Goal: Information Seeking & Learning: Check status

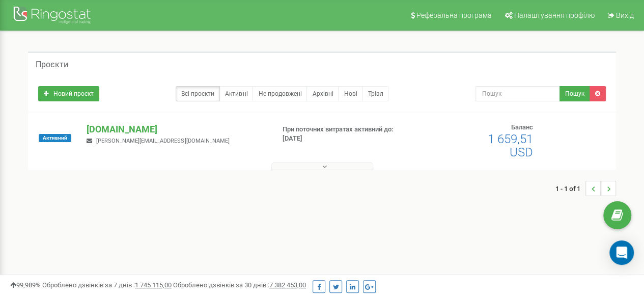
click at [191, 140] on div "isolar.com.ua dmytro.didyk@isolar.com.ua" at bounding box center [176, 134] width 194 height 22
click at [203, 95] on link "Всі проєкти" at bounding box center [198, 93] width 44 height 15
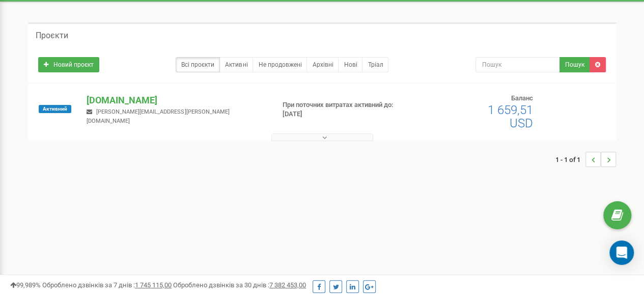
scroll to position [51, 0]
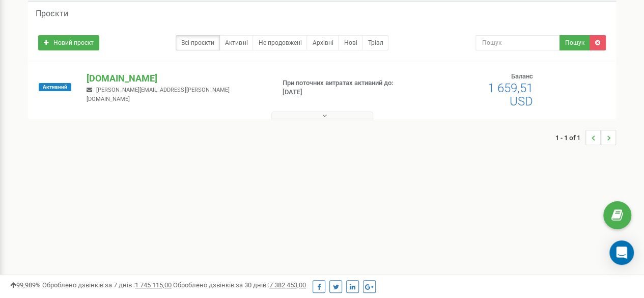
click at [322, 116] on icon at bounding box center [324, 115] width 5 height 7
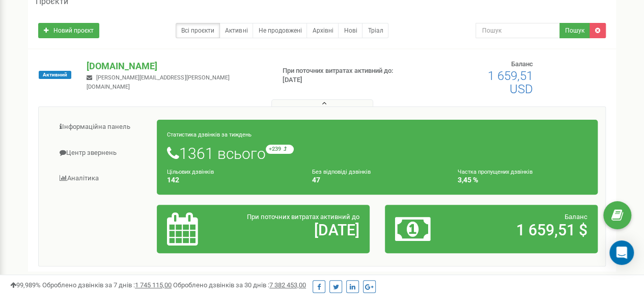
scroll to position [7, 0]
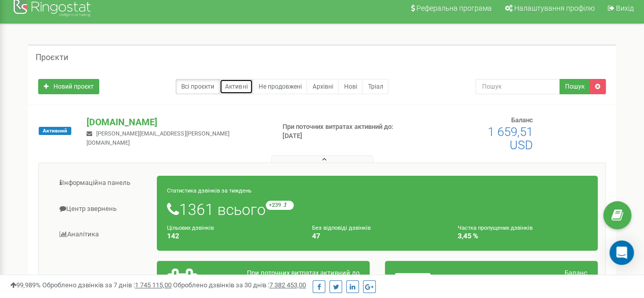
click at [235, 84] on link "Активні" at bounding box center [236, 86] width 34 height 15
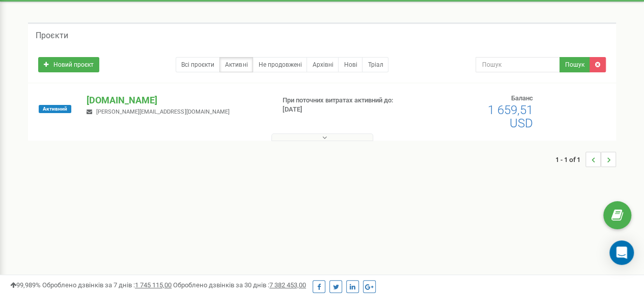
scroll to position [51, 0]
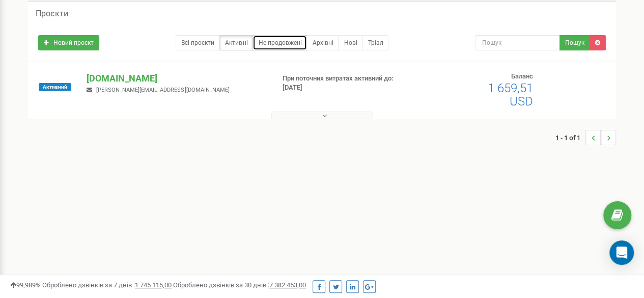
click at [293, 36] on link "Не продовжені" at bounding box center [279, 42] width 54 height 15
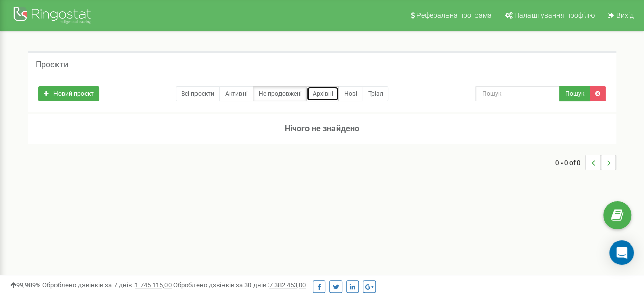
click at [325, 91] on link "Архівні" at bounding box center [322, 93] width 32 height 15
click at [232, 93] on link "Активні" at bounding box center [236, 93] width 34 height 15
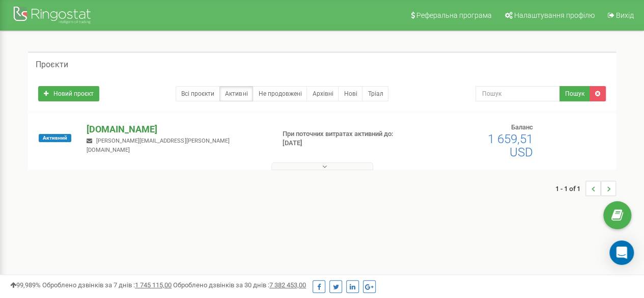
click at [106, 127] on p "[DOMAIN_NAME]" at bounding box center [176, 129] width 179 height 13
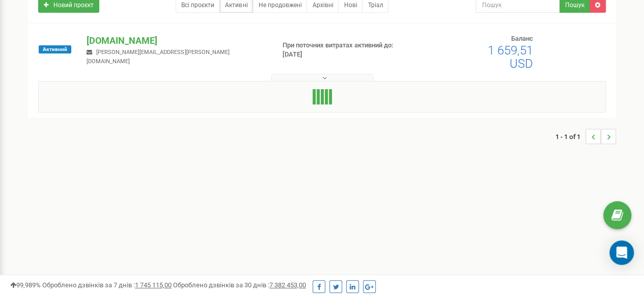
scroll to position [153, 0]
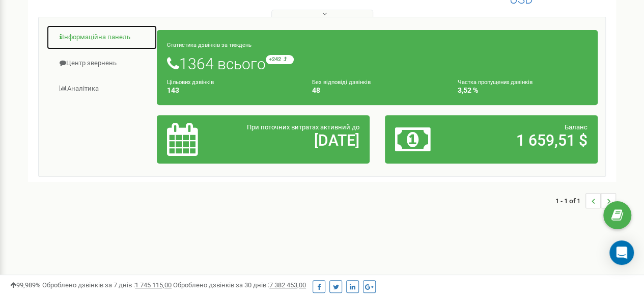
click at [98, 38] on link "Інформаційна панель" at bounding box center [101, 37] width 111 height 25
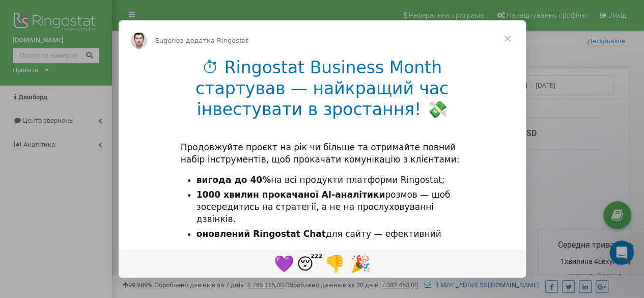
click at [506, 35] on span "Закрити" at bounding box center [507, 38] width 37 height 37
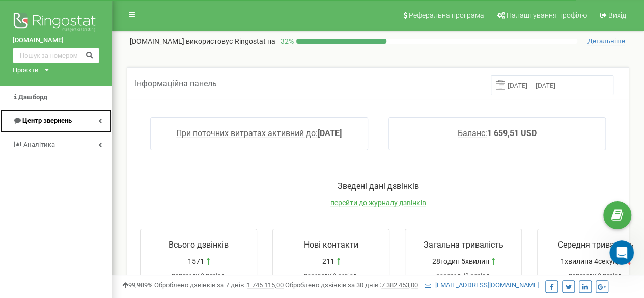
click at [99, 124] on link "Центр звернень" at bounding box center [56, 121] width 112 height 24
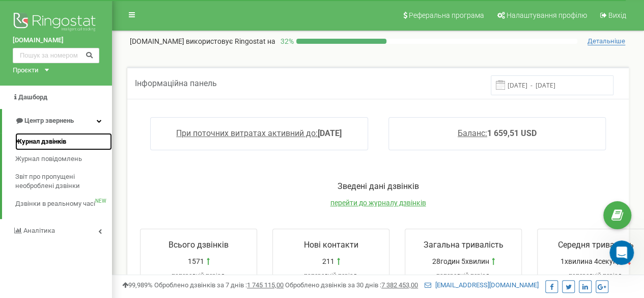
click at [47, 139] on span "Журнал дзвінків" at bounding box center [40, 142] width 51 height 10
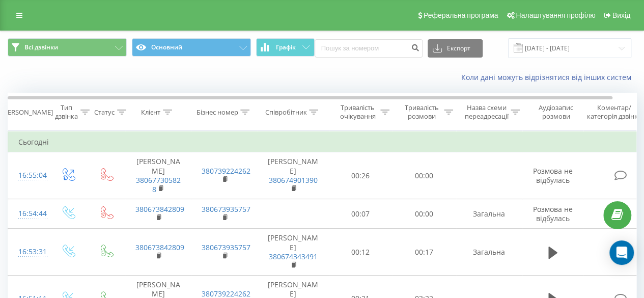
click at [305, 111] on div "Співробітник" at bounding box center [286, 112] width 42 height 9
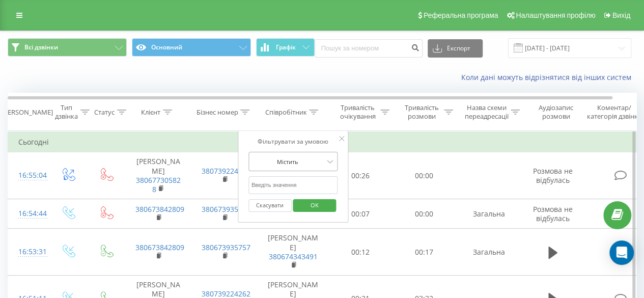
scroll to position [1, 0]
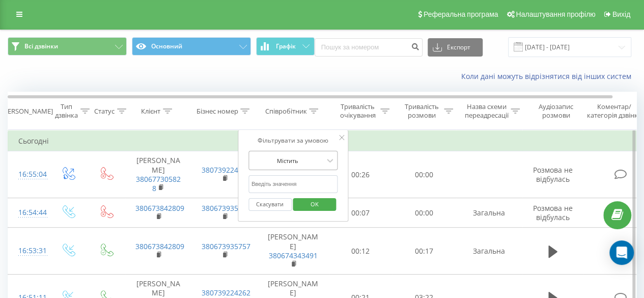
click at [301, 160] on div at bounding box center [287, 161] width 72 height 10
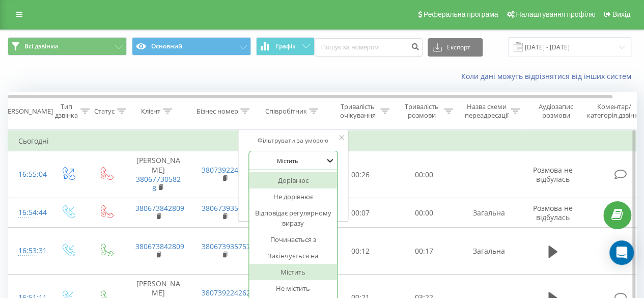
click at [331, 159] on icon at bounding box center [330, 161] width 6 height 4
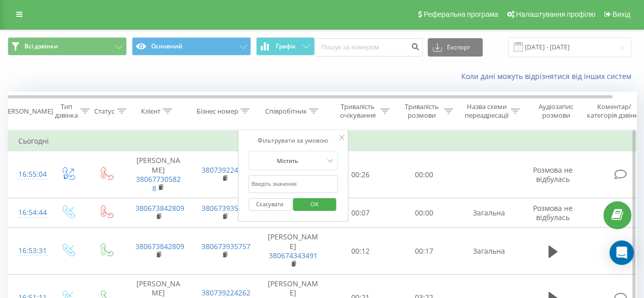
click at [298, 179] on input "text" at bounding box center [293, 184] width 90 height 18
type input "x"
type input "[PERSON_NAME]"
click at [309, 207] on span "OK" at bounding box center [314, 204] width 29 height 16
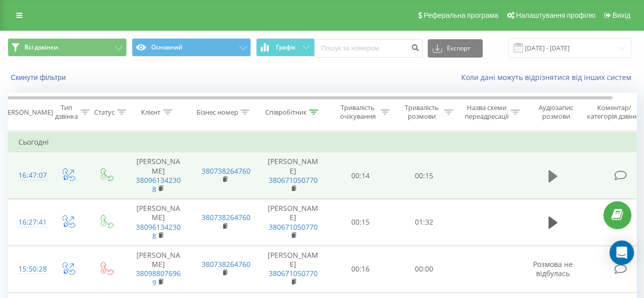
click at [551, 174] on icon at bounding box center [552, 176] width 9 height 12
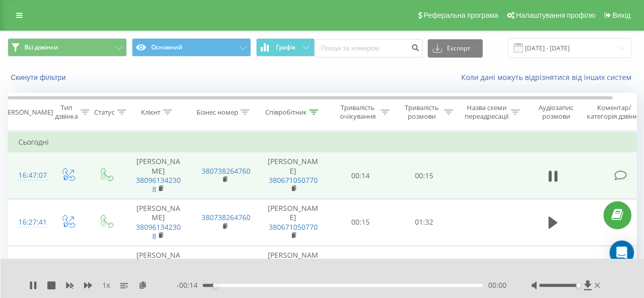
drag, startPoint x: 571, startPoint y: 285, endPoint x: 580, endPoint y: 287, distance: 9.3
click at [580, 287] on div at bounding box center [566, 285] width 71 height 10
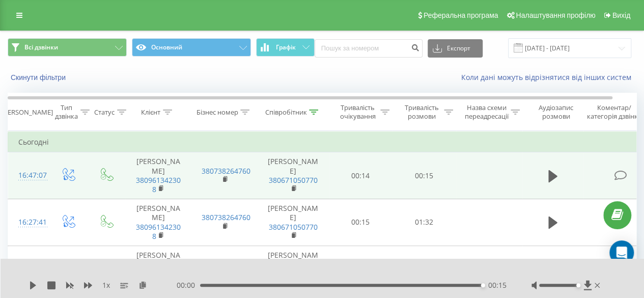
click at [442, 137] on td "Сьогодні" at bounding box center [334, 142] width 652 height 20
click at [545, 180] on button at bounding box center [552, 175] width 15 height 15
click at [550, 176] on icon at bounding box center [552, 176] width 9 height 12
click at [555, 174] on icon at bounding box center [552, 176] width 9 height 12
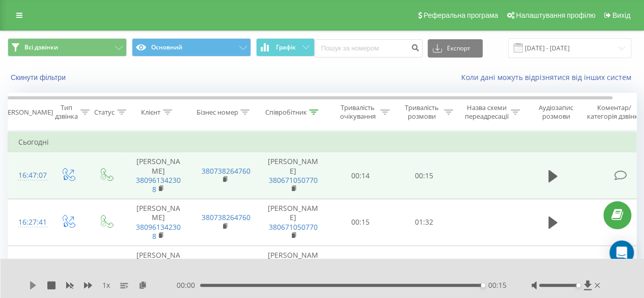
click at [32, 285] on icon at bounding box center [33, 285] width 6 height 8
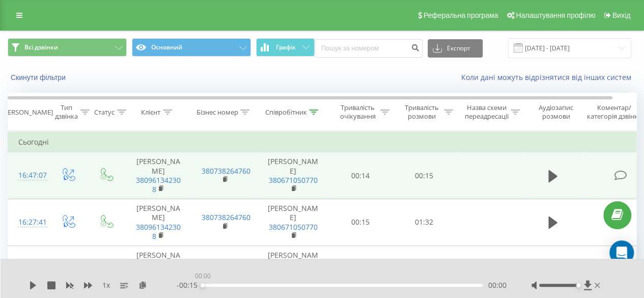
drag, startPoint x: 430, startPoint y: 291, endPoint x: 201, endPoint y: 295, distance: 229.6
click at [201, 295] on div "1 x - 00:15 00:00 00:00" at bounding box center [323, 278] width 644 height 39
click at [552, 179] on icon at bounding box center [552, 176] width 9 height 14
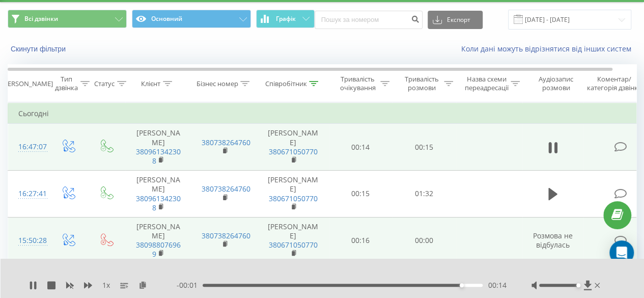
scroll to position [51, 0]
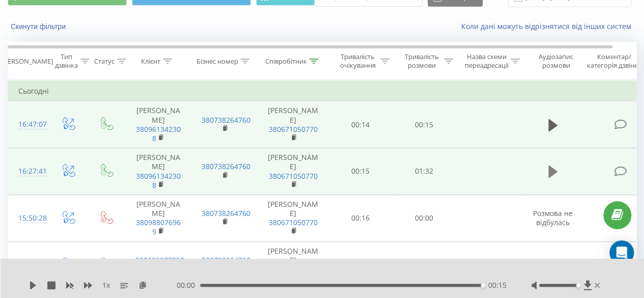
click at [548, 168] on icon at bounding box center [552, 171] width 9 height 14
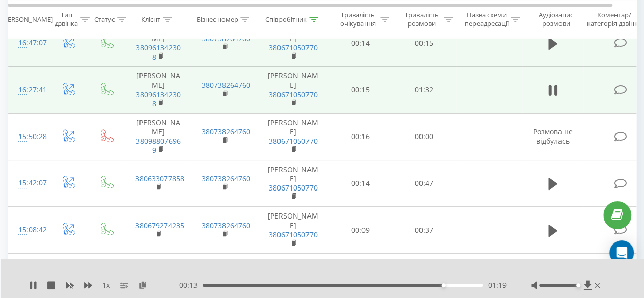
scroll to position [153, 0]
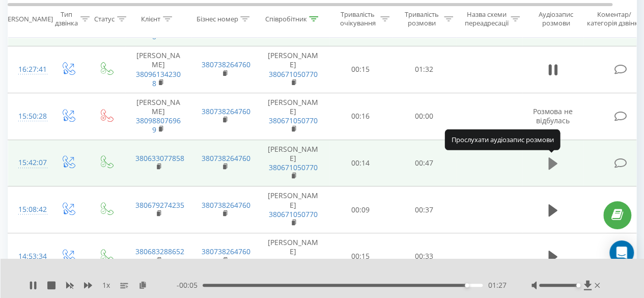
click at [553, 157] on icon at bounding box center [552, 163] width 9 height 14
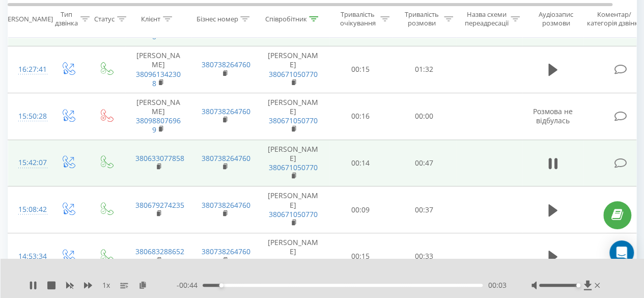
scroll to position [204, 0]
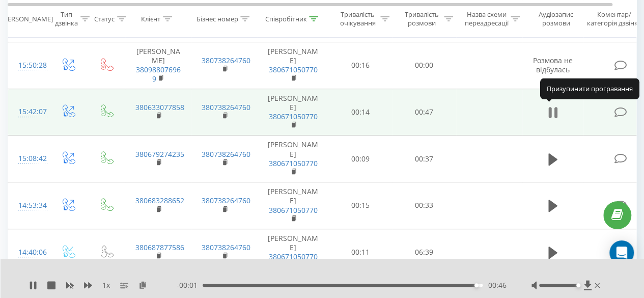
click at [554, 109] on icon at bounding box center [552, 112] width 9 height 14
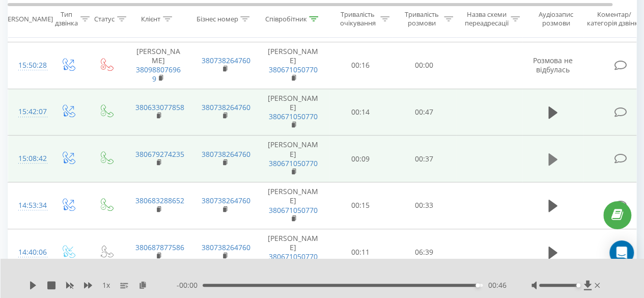
click at [551, 161] on icon at bounding box center [552, 159] width 9 height 12
click at [550, 161] on icon at bounding box center [549, 159] width 3 height 11
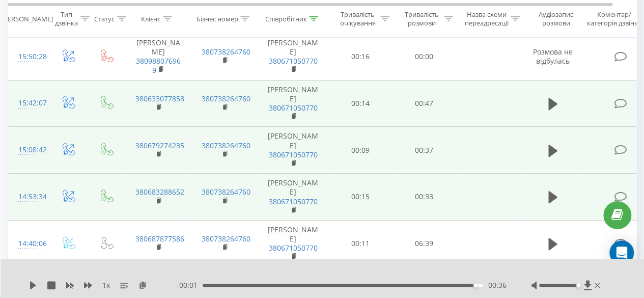
scroll to position [255, 0]
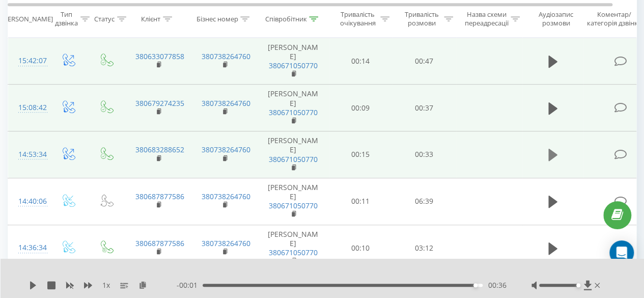
click at [557, 155] on button at bounding box center [552, 154] width 15 height 15
click at [549, 154] on icon at bounding box center [549, 154] width 3 height 11
drag, startPoint x: 579, startPoint y: 287, endPoint x: 587, endPoint y: 287, distance: 8.1
click at [587, 287] on div at bounding box center [566, 285] width 71 height 10
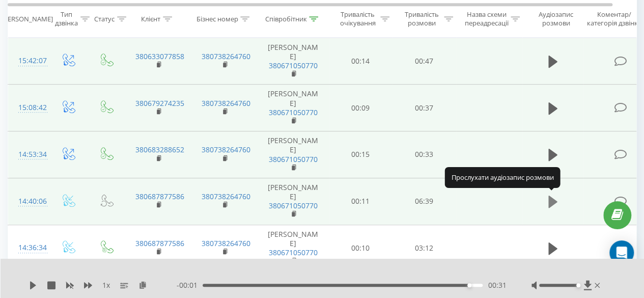
click at [551, 202] on icon at bounding box center [552, 201] width 9 height 12
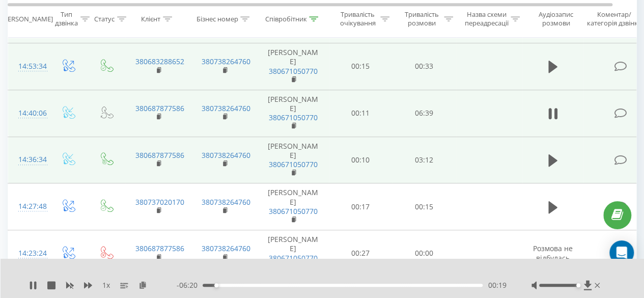
scroll to position [356, 0]
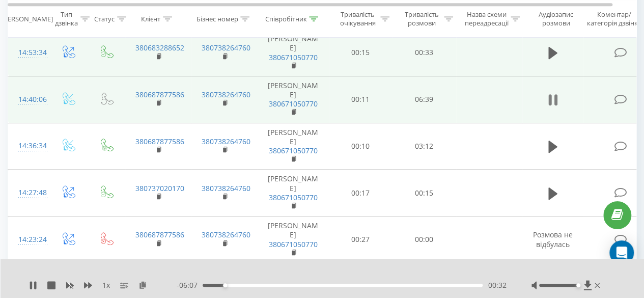
click at [554, 95] on icon at bounding box center [555, 99] width 3 height 11
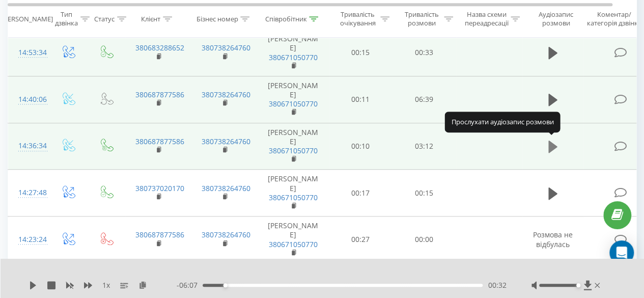
click at [557, 142] on button at bounding box center [552, 146] width 15 height 15
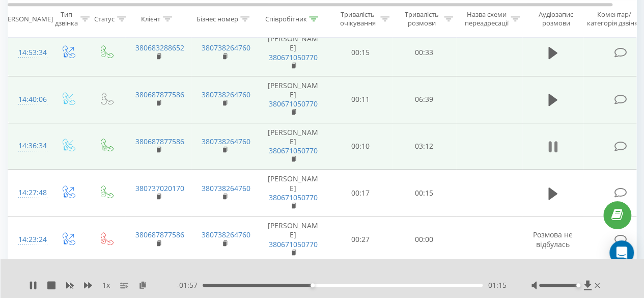
click at [555, 141] on icon at bounding box center [555, 146] width 3 height 11
click at [556, 142] on icon at bounding box center [552, 146] width 9 height 14
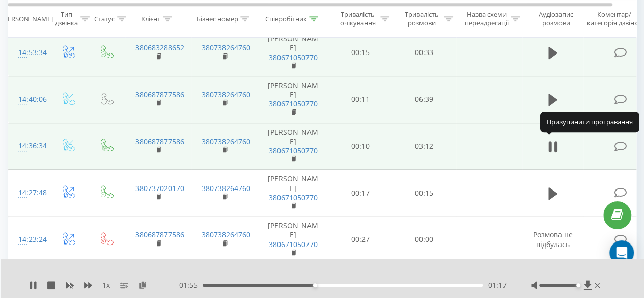
click at [556, 142] on icon at bounding box center [555, 146] width 3 height 11
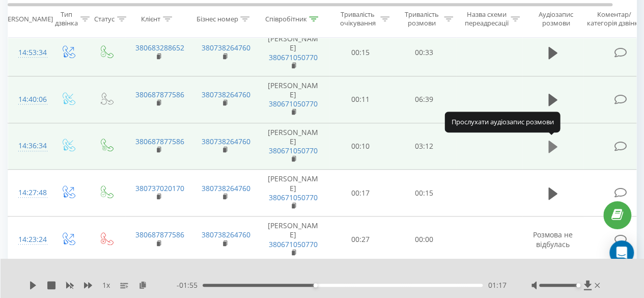
click at [555, 147] on icon at bounding box center [552, 146] width 9 height 14
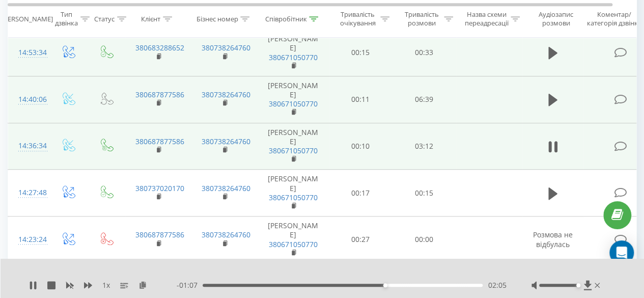
click at [545, 136] on td at bounding box center [552, 146] width 61 height 47
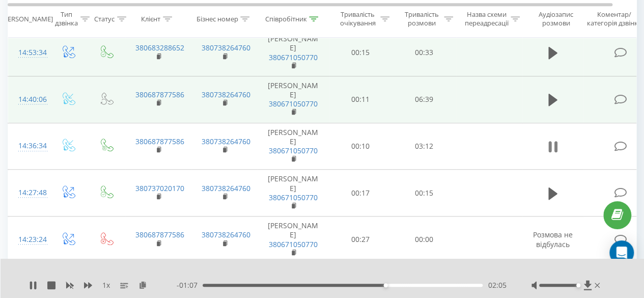
click at [550, 144] on icon at bounding box center [549, 146] width 3 height 11
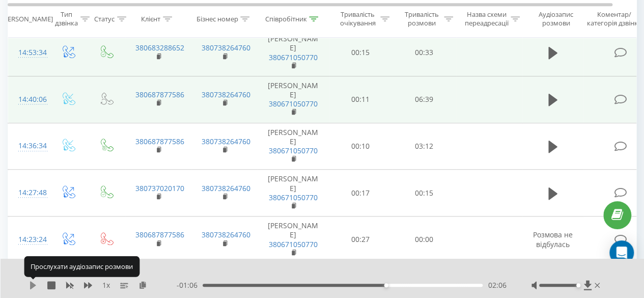
click at [32, 288] on icon at bounding box center [33, 285] width 6 height 8
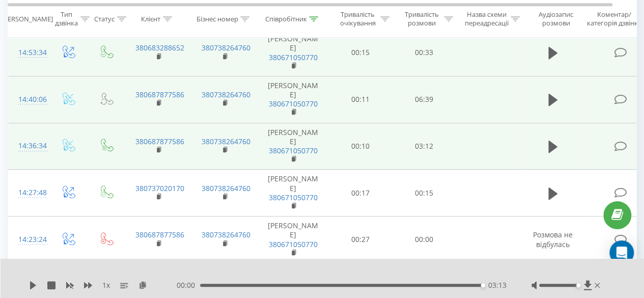
scroll to position [305, 0]
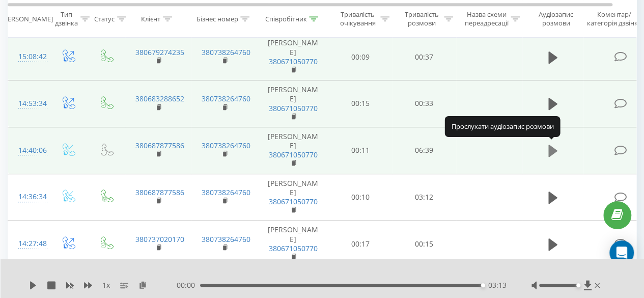
click at [554, 153] on icon at bounding box center [552, 151] width 9 height 14
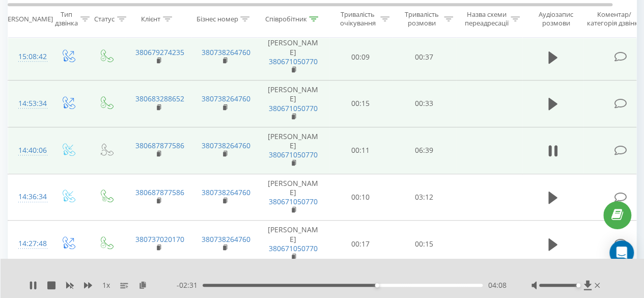
click at [554, 153] on icon at bounding box center [555, 150] width 3 height 11
click at [34, 285] on icon at bounding box center [33, 285] width 6 height 8
click at [32, 284] on icon at bounding box center [33, 285] width 8 height 8
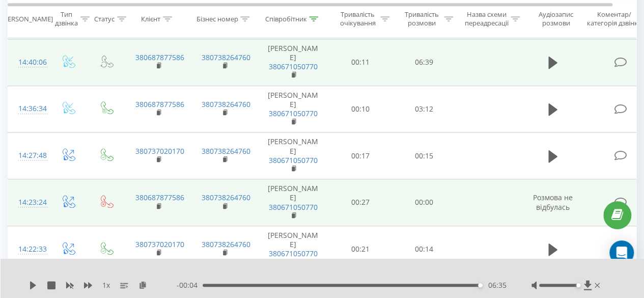
scroll to position [458, 0]
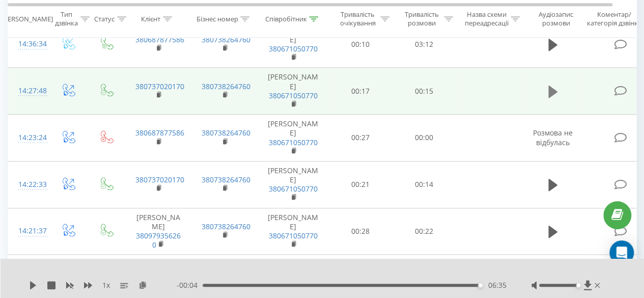
click at [549, 88] on icon at bounding box center [552, 92] width 9 height 12
click at [548, 88] on icon at bounding box center [549, 91] width 3 height 11
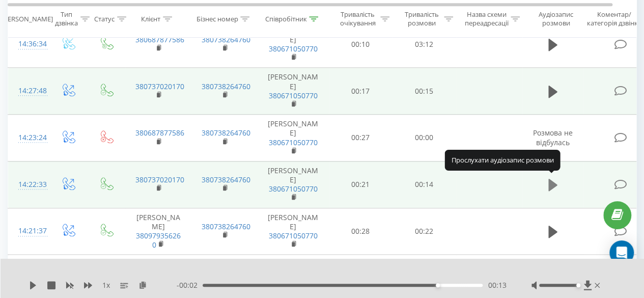
click at [554, 182] on icon at bounding box center [552, 185] width 9 height 12
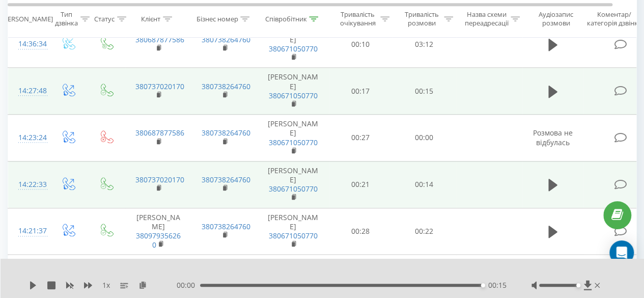
scroll to position [509, 0]
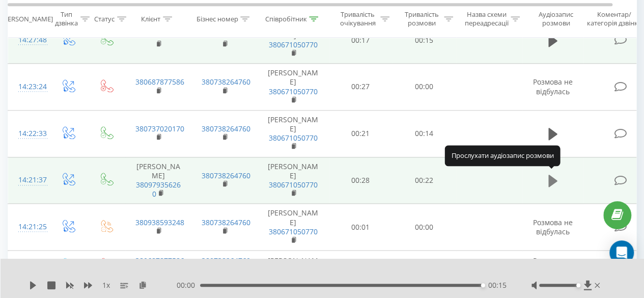
click at [554, 183] on icon at bounding box center [552, 181] width 9 height 14
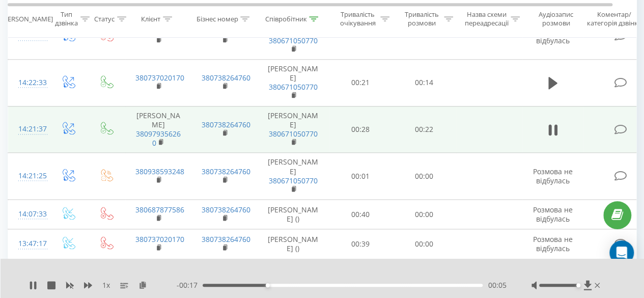
scroll to position [611, 0]
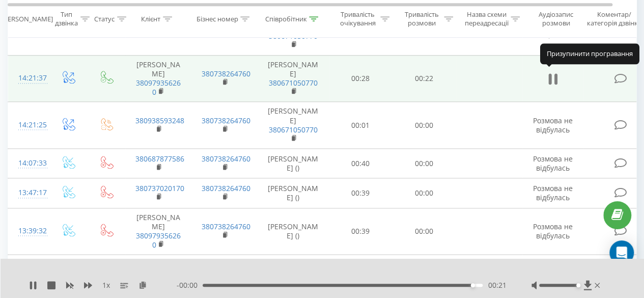
click at [556, 73] on icon at bounding box center [555, 78] width 3 height 11
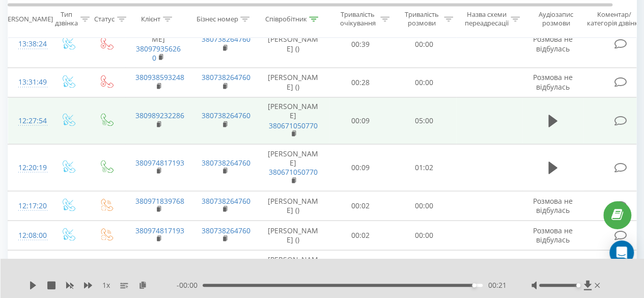
scroll to position [865, 0]
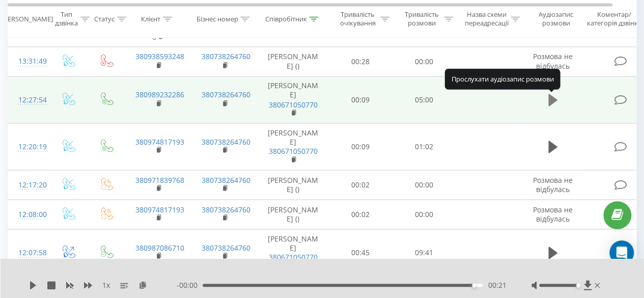
click at [549, 106] on icon at bounding box center [552, 100] width 9 height 12
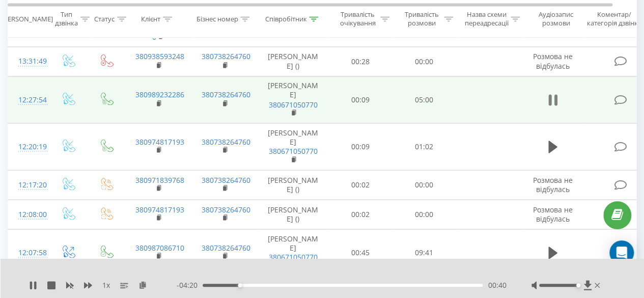
click at [551, 104] on icon at bounding box center [549, 100] width 3 height 11
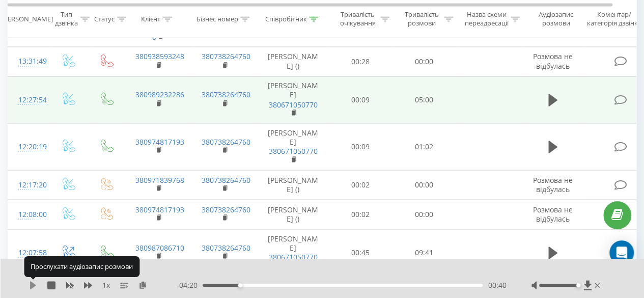
click at [34, 286] on icon at bounding box center [33, 285] width 6 height 8
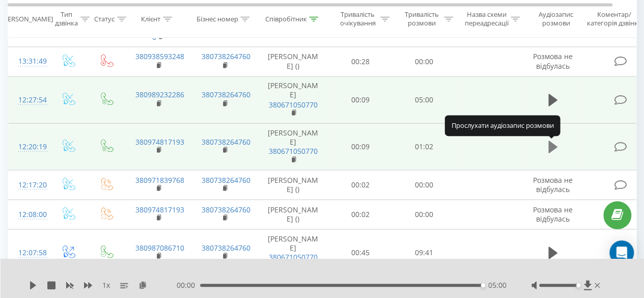
click at [554, 147] on icon at bounding box center [552, 146] width 9 height 12
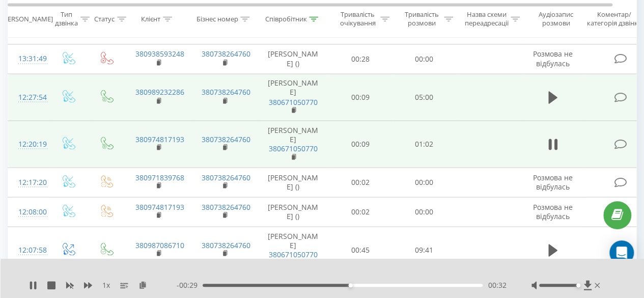
scroll to position [919, 0]
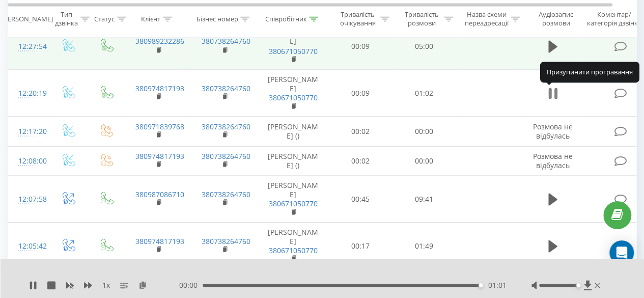
click at [553, 93] on icon at bounding box center [552, 93] width 9 height 14
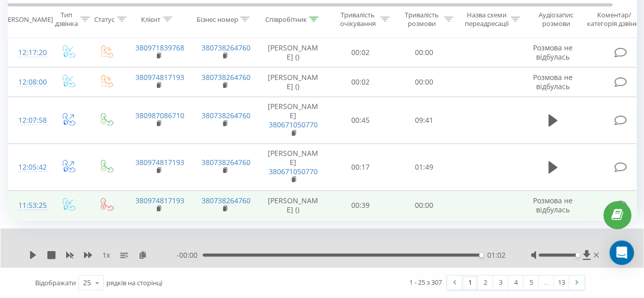
scroll to position [1021, 0]
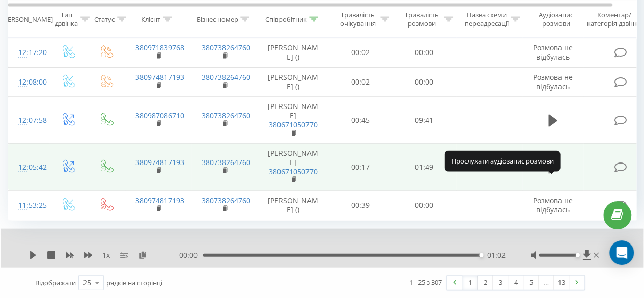
click at [555, 160] on icon at bounding box center [552, 167] width 9 height 14
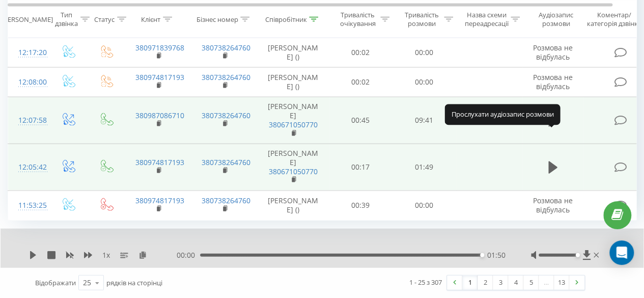
click at [550, 115] on icon at bounding box center [552, 121] width 9 height 12
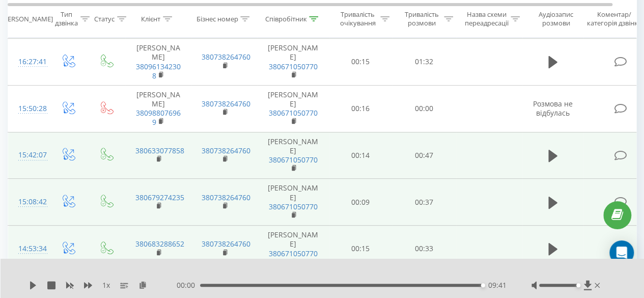
scroll to position [3, 0]
